Goal: Navigation & Orientation: Find specific page/section

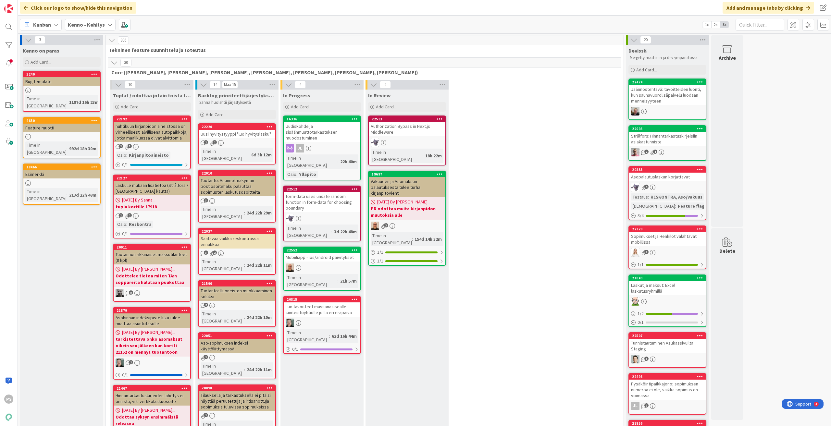
click at [107, 24] on icon at bounding box center [109, 24] width 5 height 5
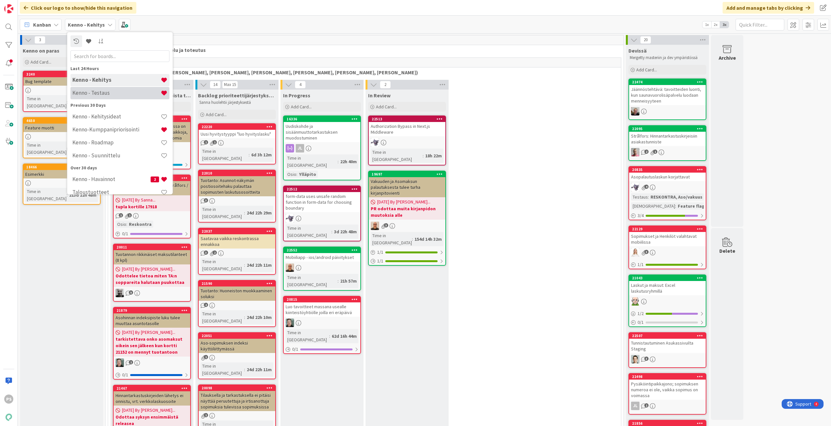
click at [106, 95] on h4 "Kenno - Testaus" at bounding box center [116, 93] width 88 height 6
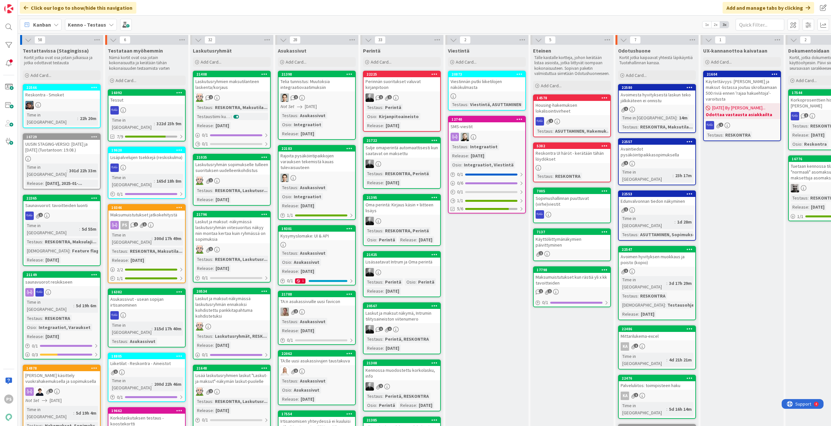
click at [653, 197] on div "Edunvalvonnan tiedon näkyminen" at bounding box center [657, 201] width 77 height 8
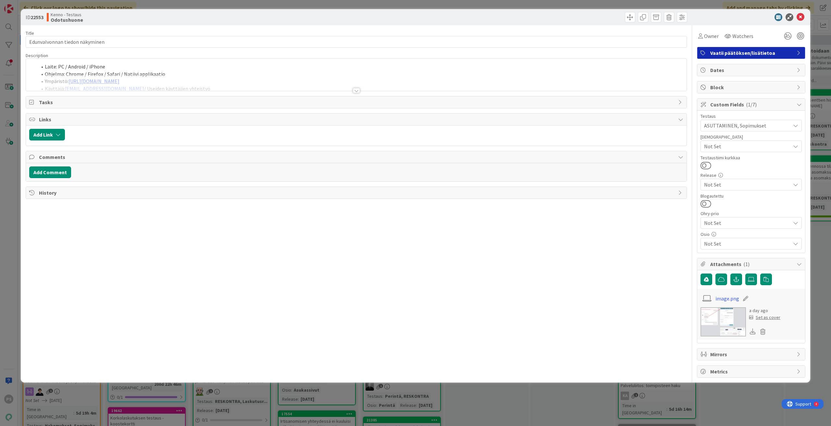
click at [354, 91] on div at bounding box center [356, 90] width 7 height 5
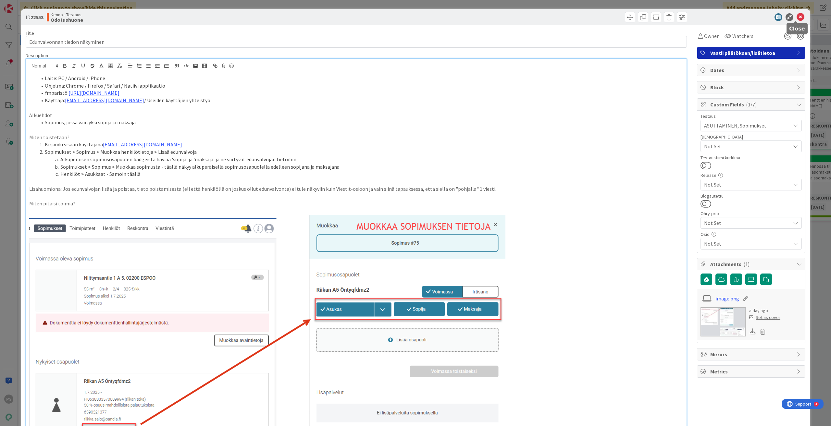
click at [797, 15] on icon at bounding box center [801, 17] width 8 height 8
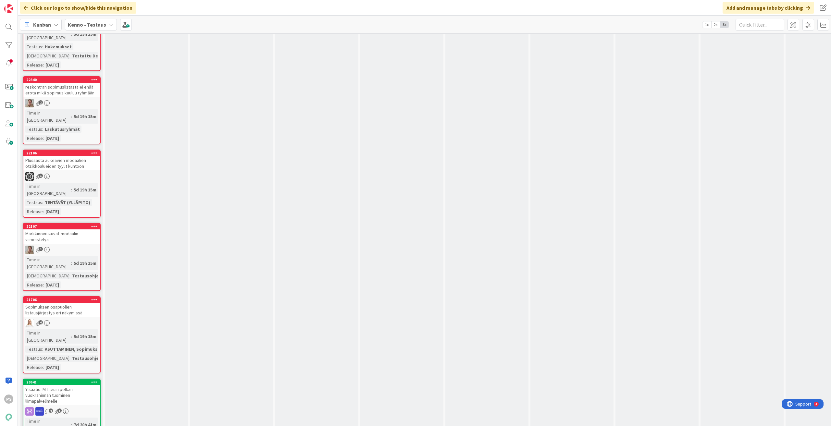
scroll to position [3798, 0]
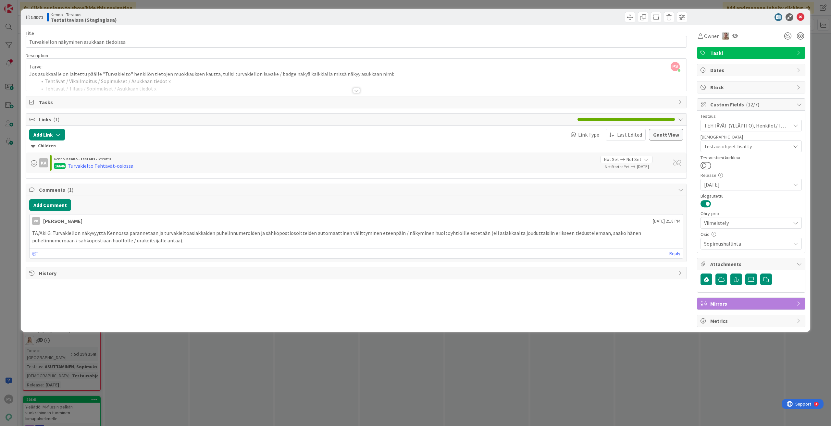
click at [356, 90] on div at bounding box center [356, 90] width 7 height 5
